Goal: Information Seeking & Learning: Find specific fact

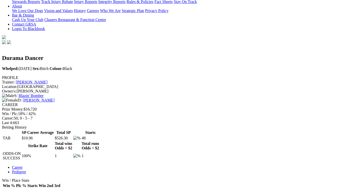
scroll to position [0, 1]
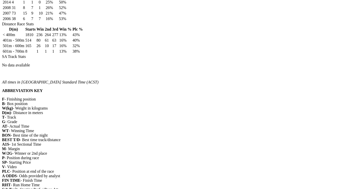
scroll to position [0, 4]
